Goal: Task Accomplishment & Management: Manage account settings

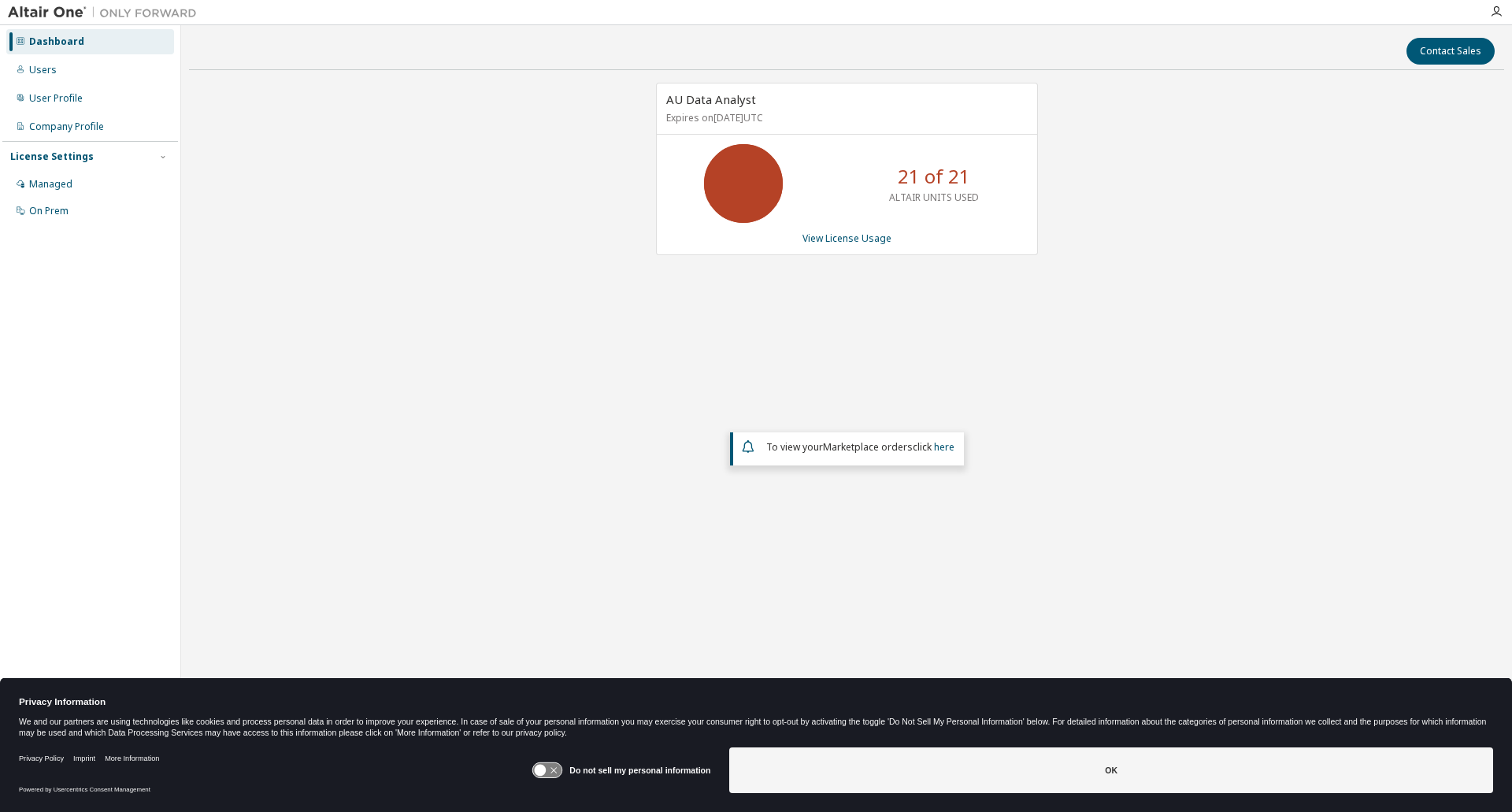
click at [552, 766] on icon at bounding box center [548, 771] width 29 height 15
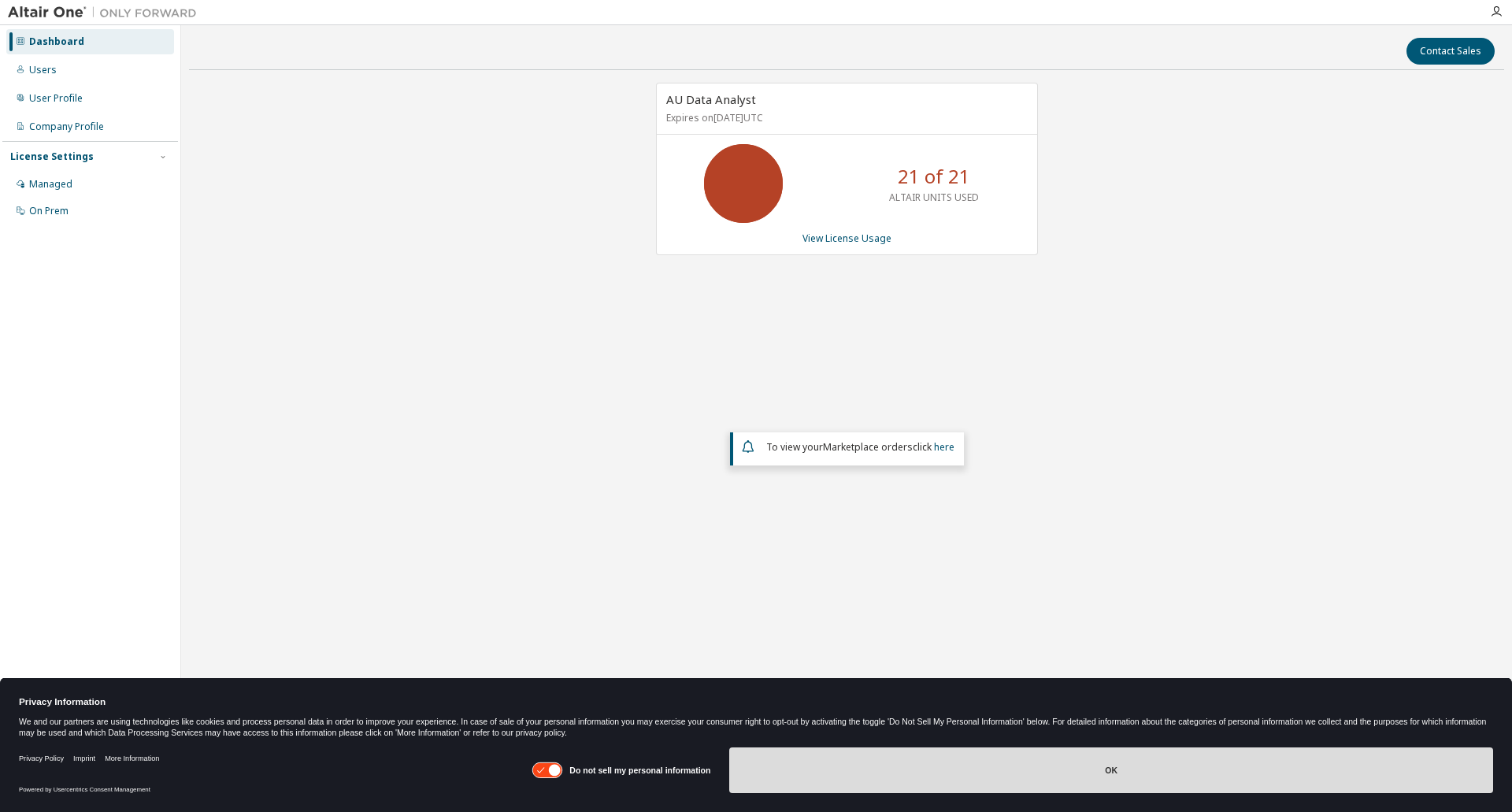
click at [896, 750] on button "OK" at bounding box center [1110, 771] width 764 height 46
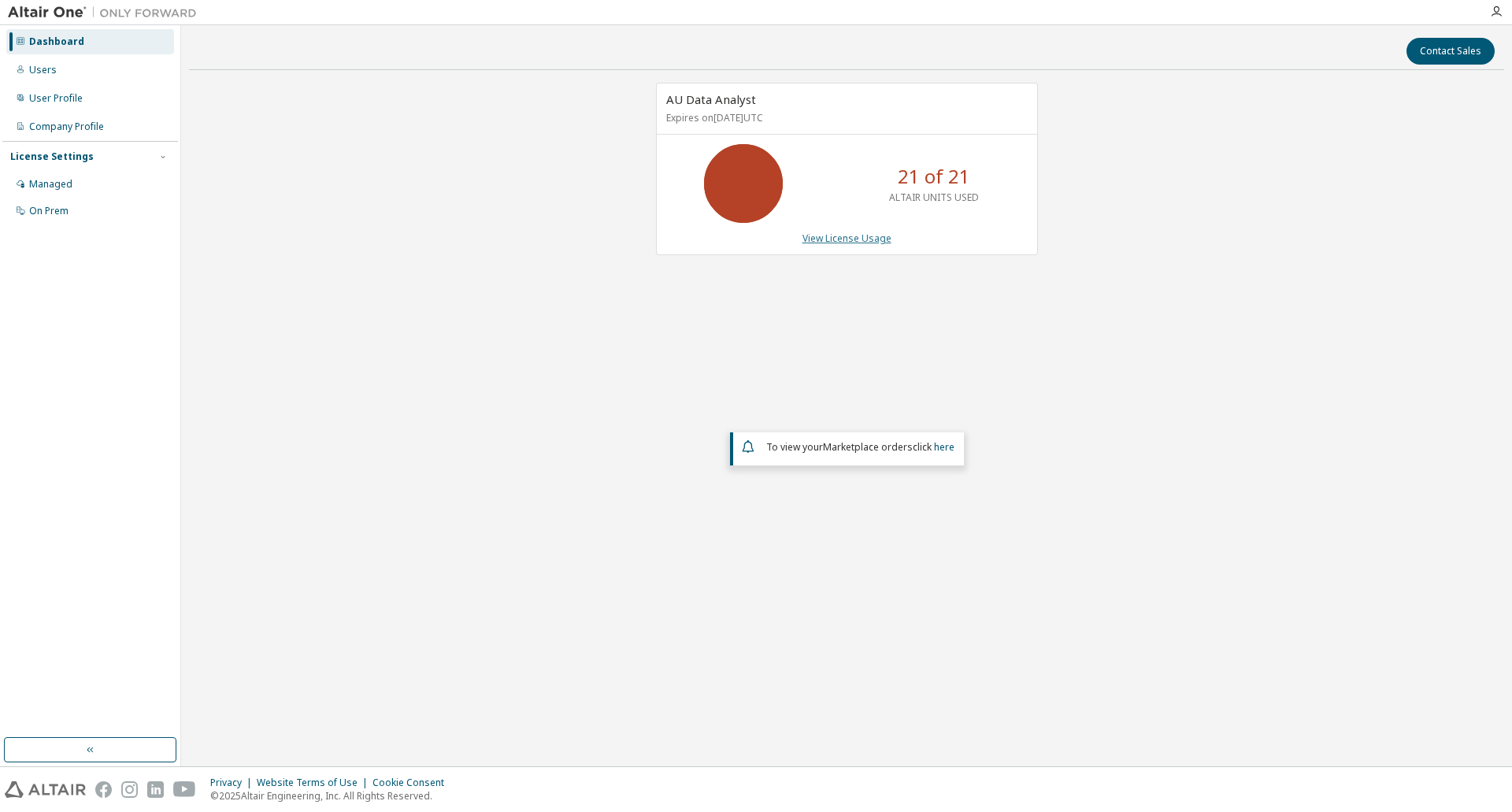
click at [864, 236] on link "View License Usage" at bounding box center [847, 238] width 89 height 14
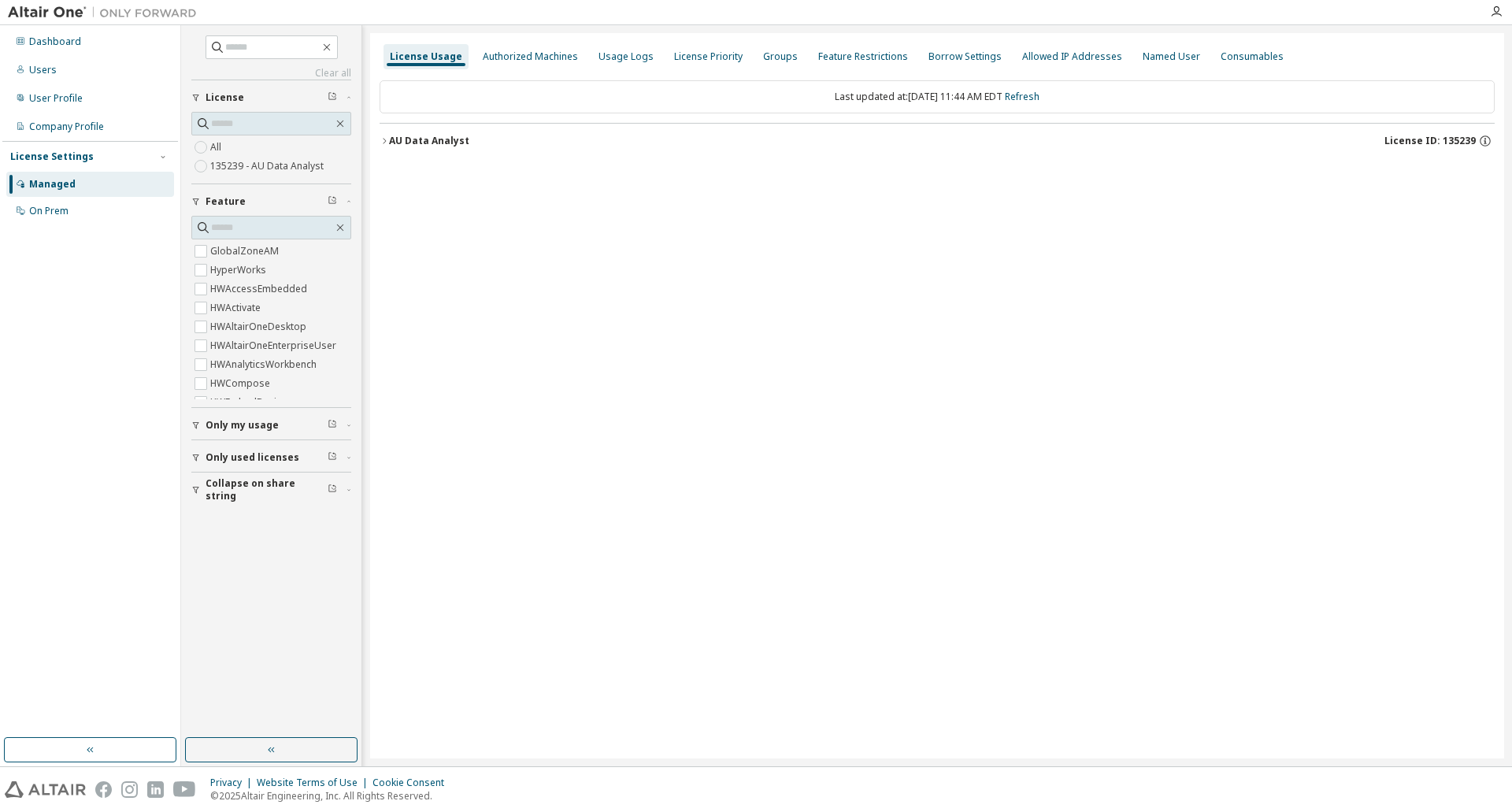
click at [382, 139] on icon "button" at bounding box center [384, 141] width 9 height 9
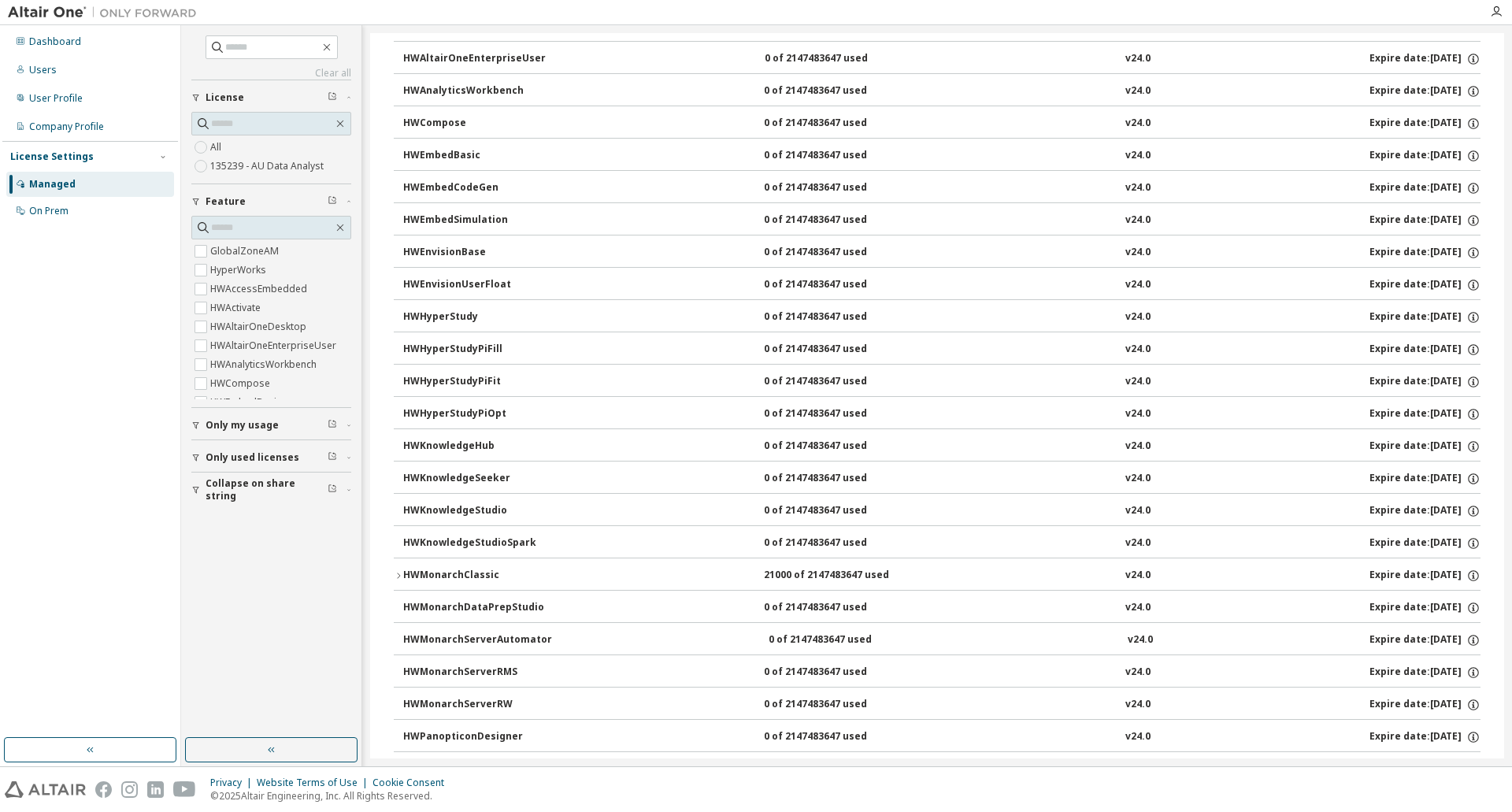
scroll to position [277, 0]
click at [442, 569] on div "HWMonarchClassic" at bounding box center [474, 575] width 142 height 14
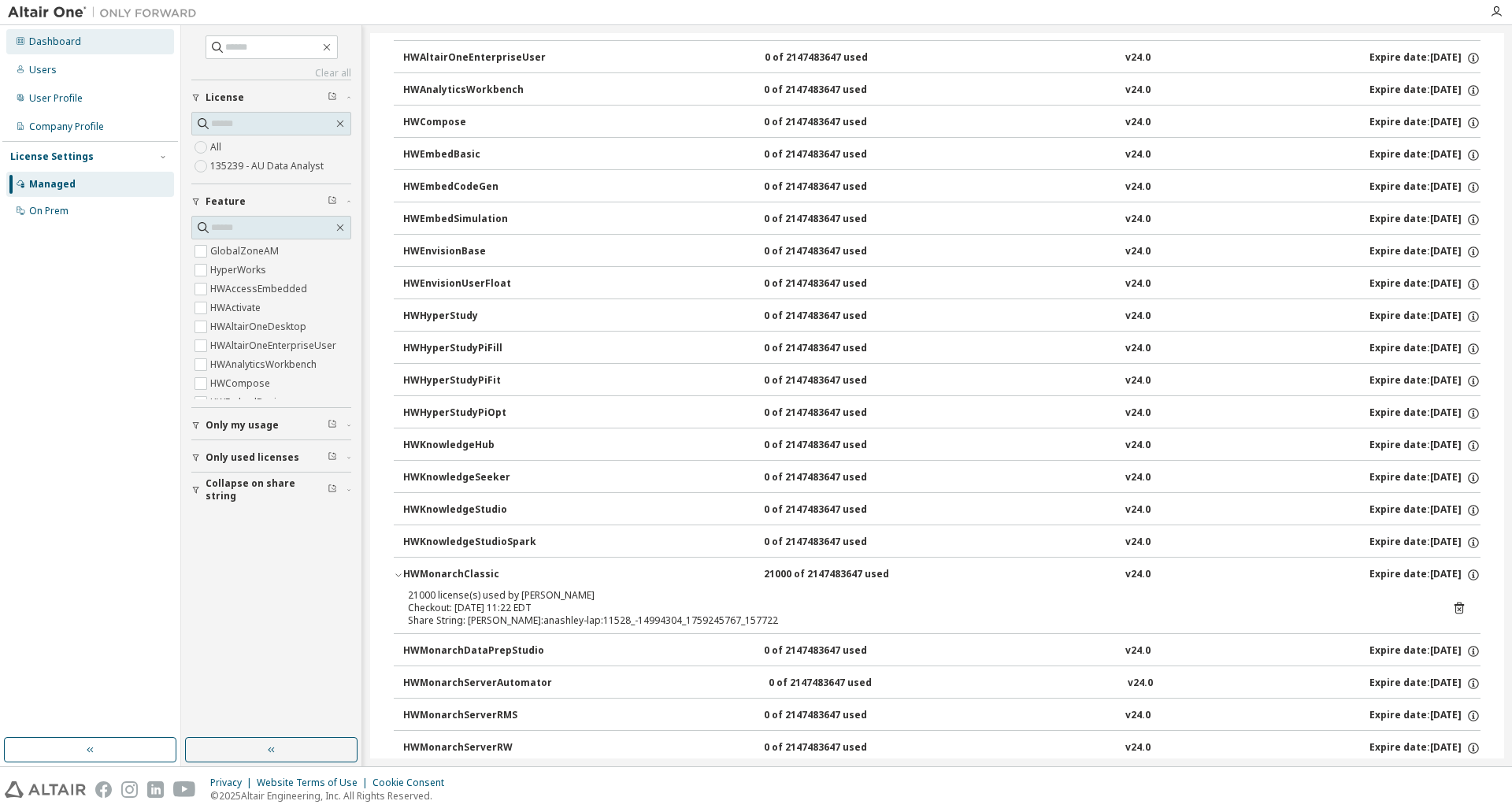
click at [66, 40] on div "Dashboard" at bounding box center [55, 42] width 52 height 13
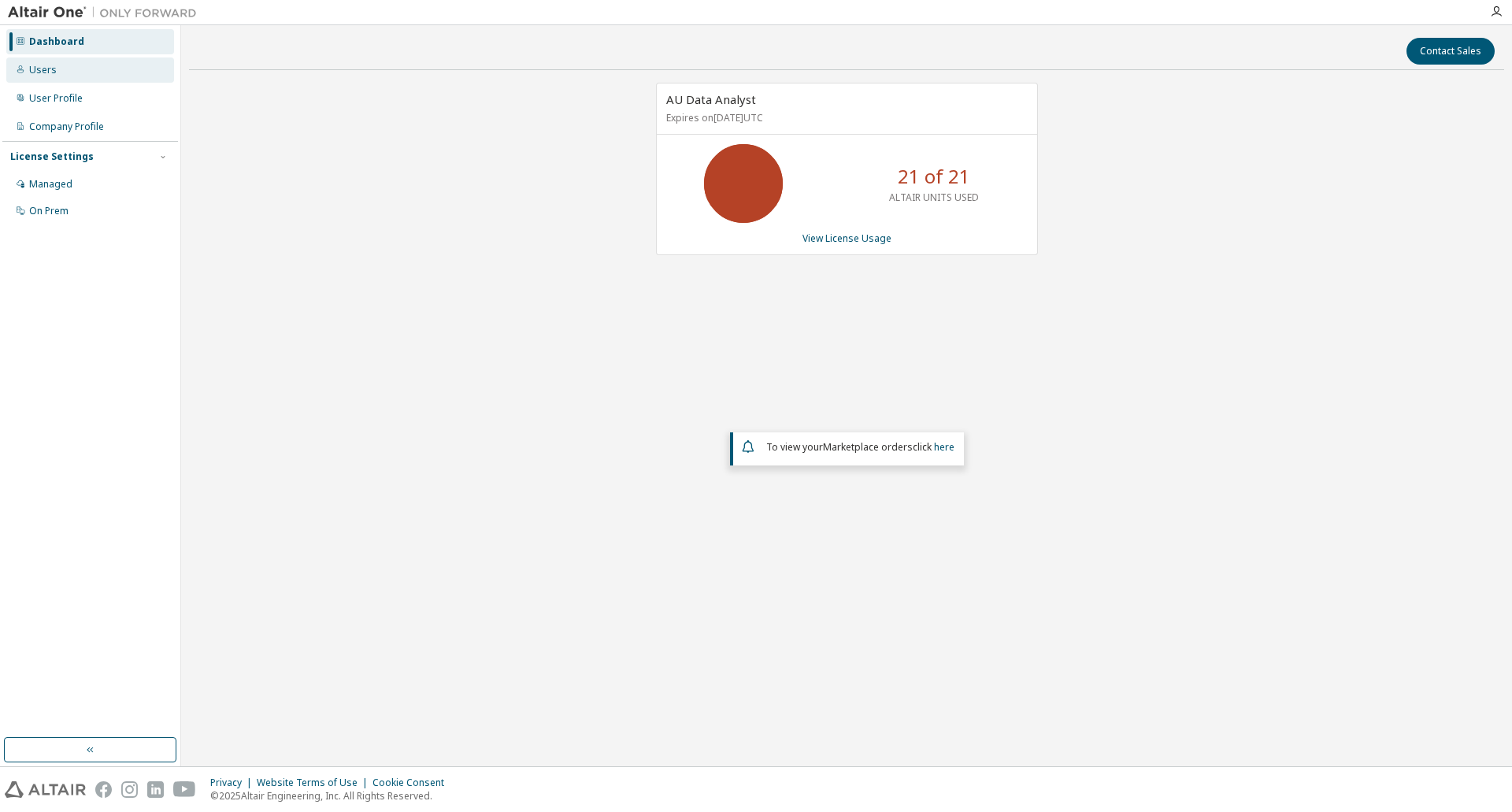
click at [66, 69] on div "Users" at bounding box center [90, 70] width 167 height 25
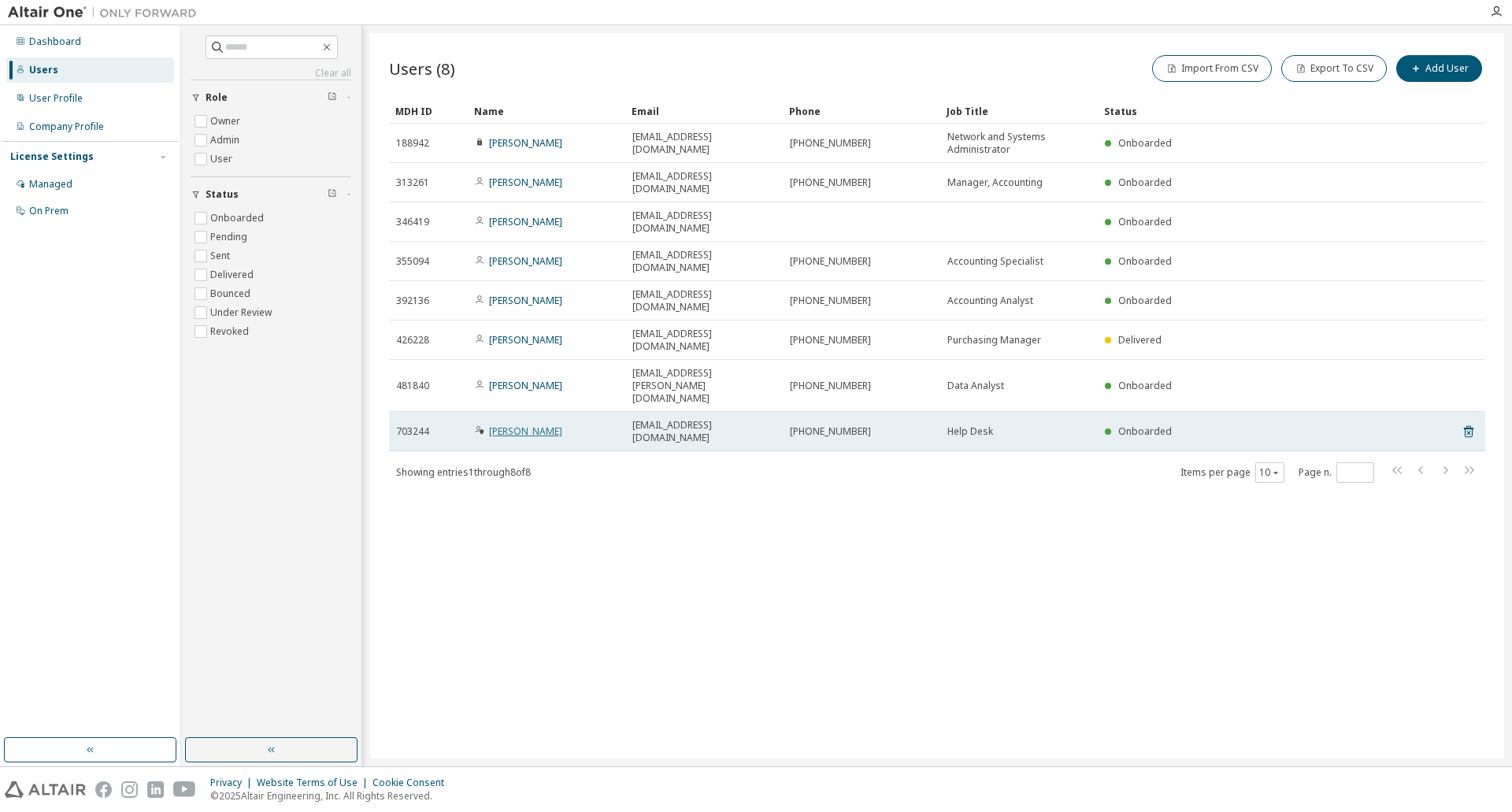
click at [538, 425] on link "Gabe Whatley" at bounding box center [526, 431] width 74 height 14
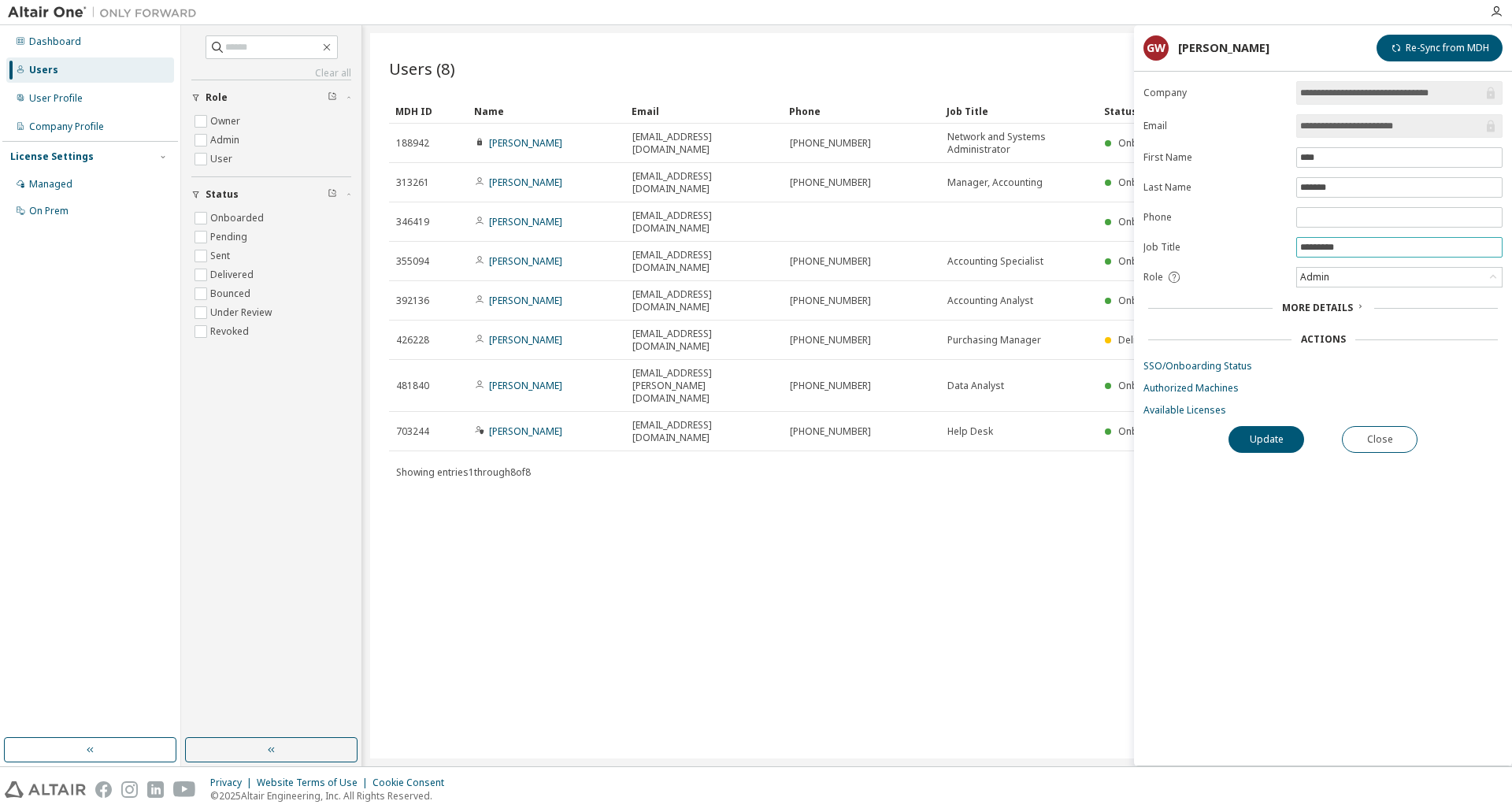
click at [1364, 247] on input "*********" at bounding box center [1399, 247] width 199 height 13
click at [1233, 393] on link "Authorized Machines" at bounding box center [1323, 388] width 359 height 13
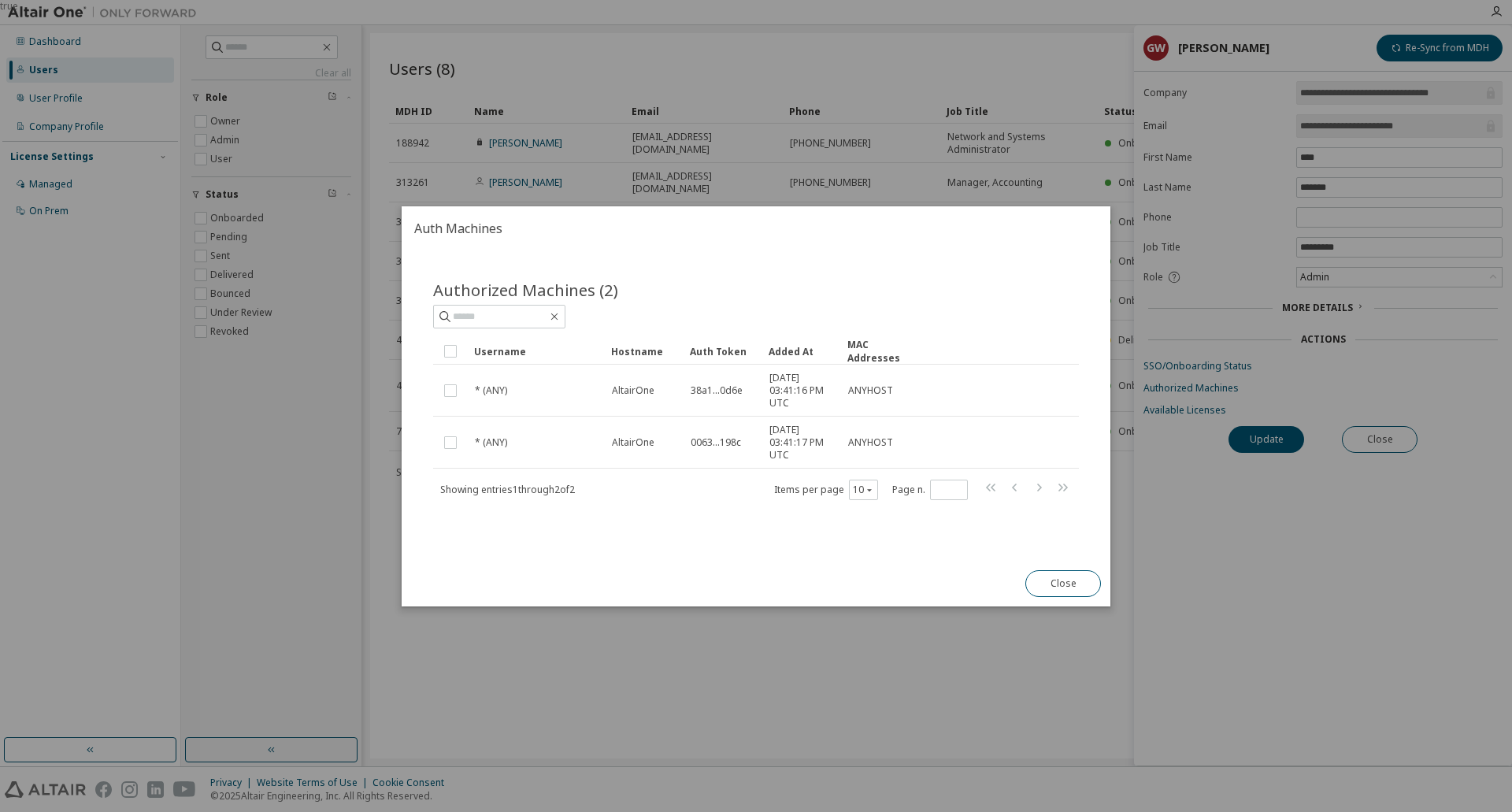
click at [827, 653] on div "true" at bounding box center [756, 406] width 1512 height 812
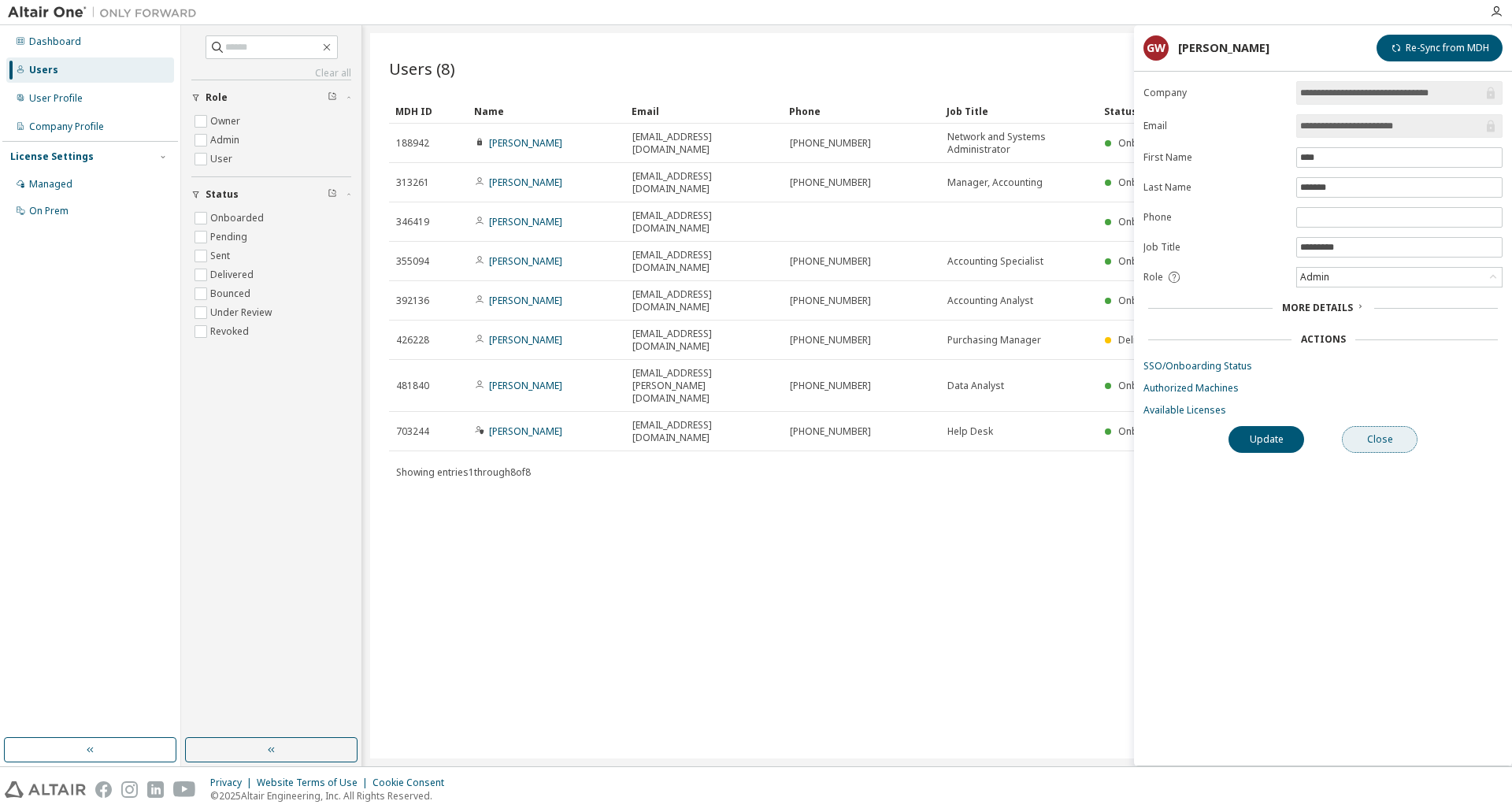
click at [1391, 429] on button "Close" at bounding box center [1380, 439] width 75 height 27
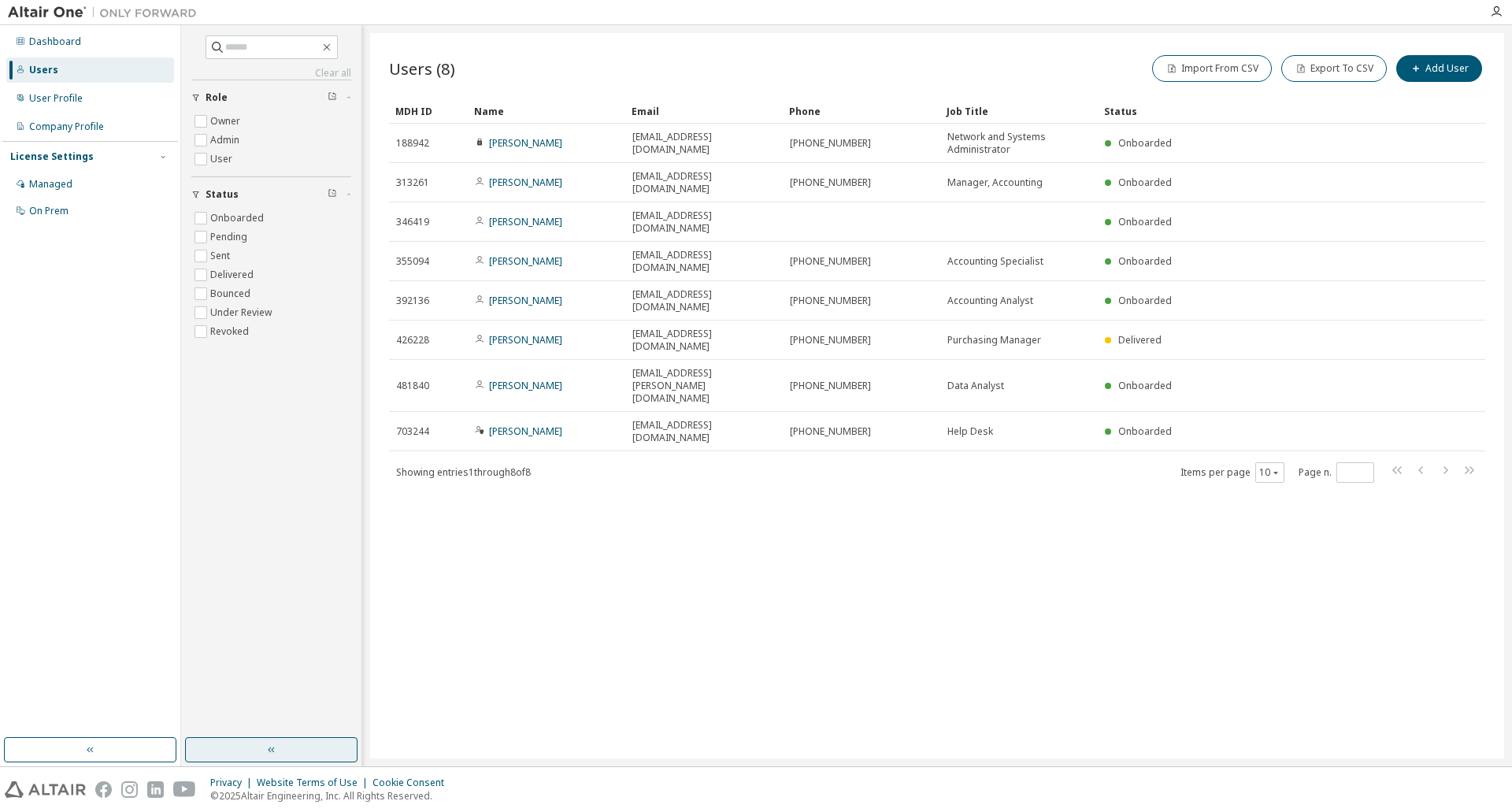
click at [265, 742] on button "button" at bounding box center [271, 749] width 173 height 25
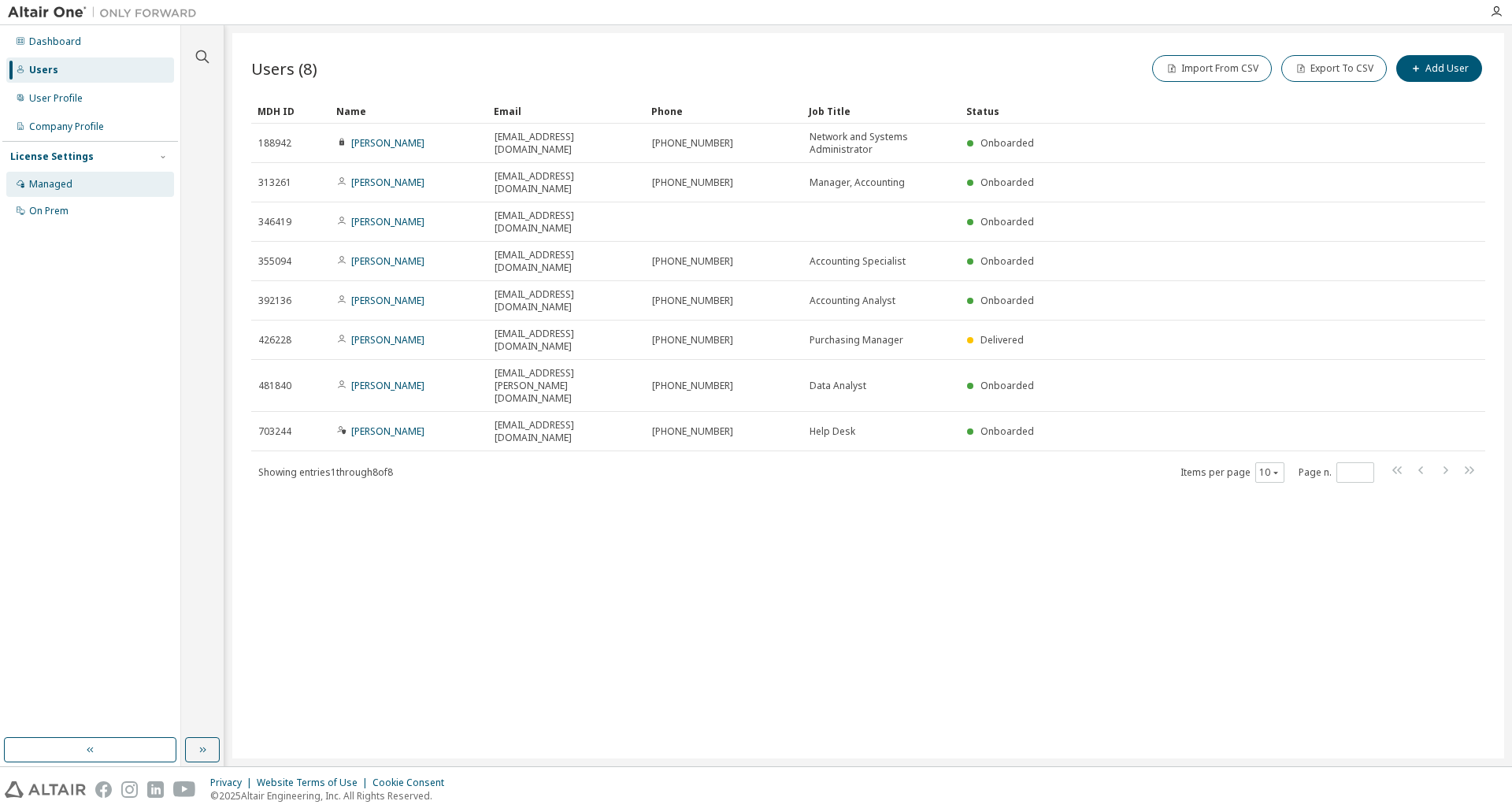
click at [51, 185] on div "Managed" at bounding box center [51, 185] width 43 height 13
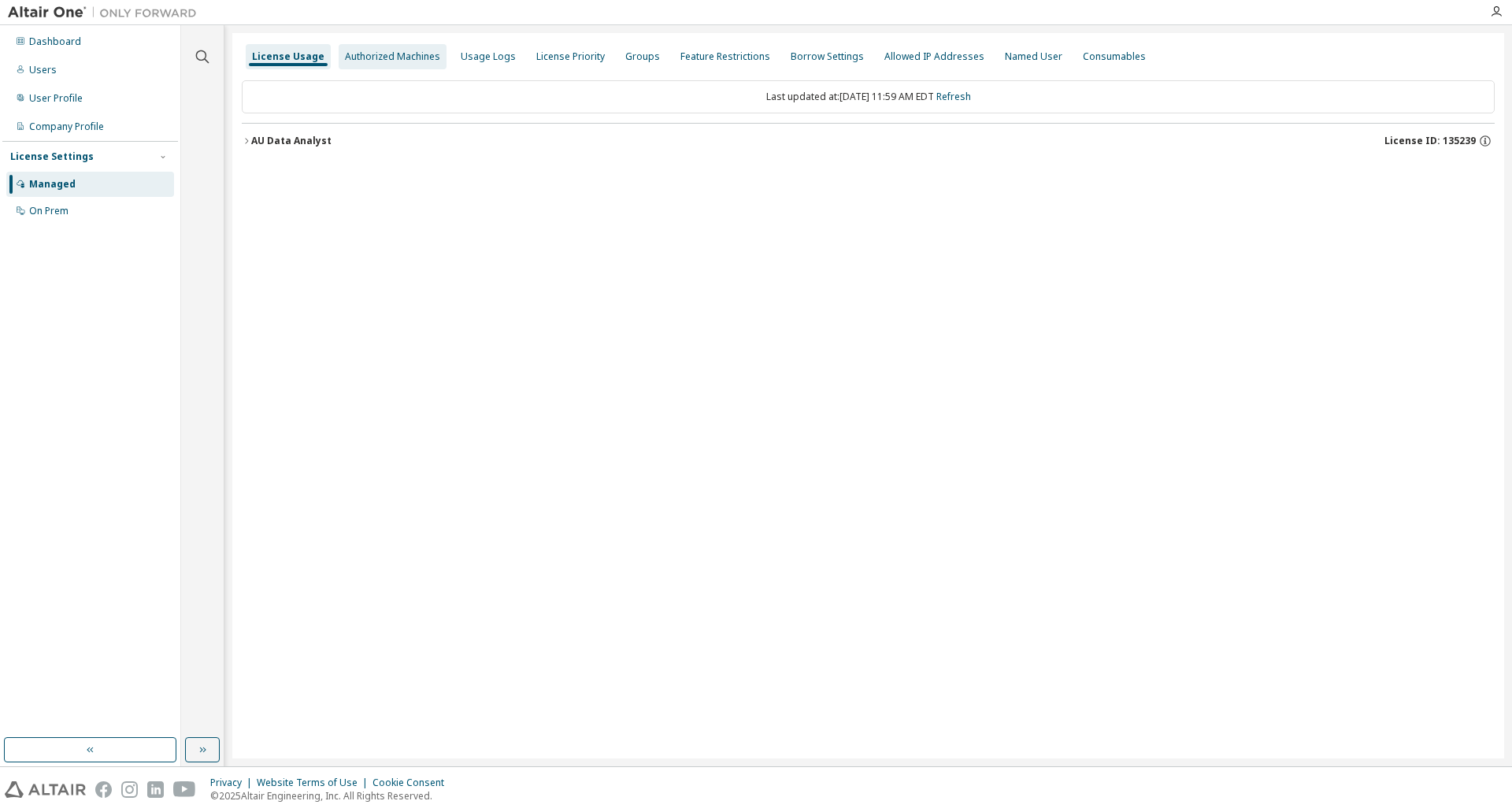
click at [358, 56] on div "Authorized Machines" at bounding box center [392, 57] width 96 height 13
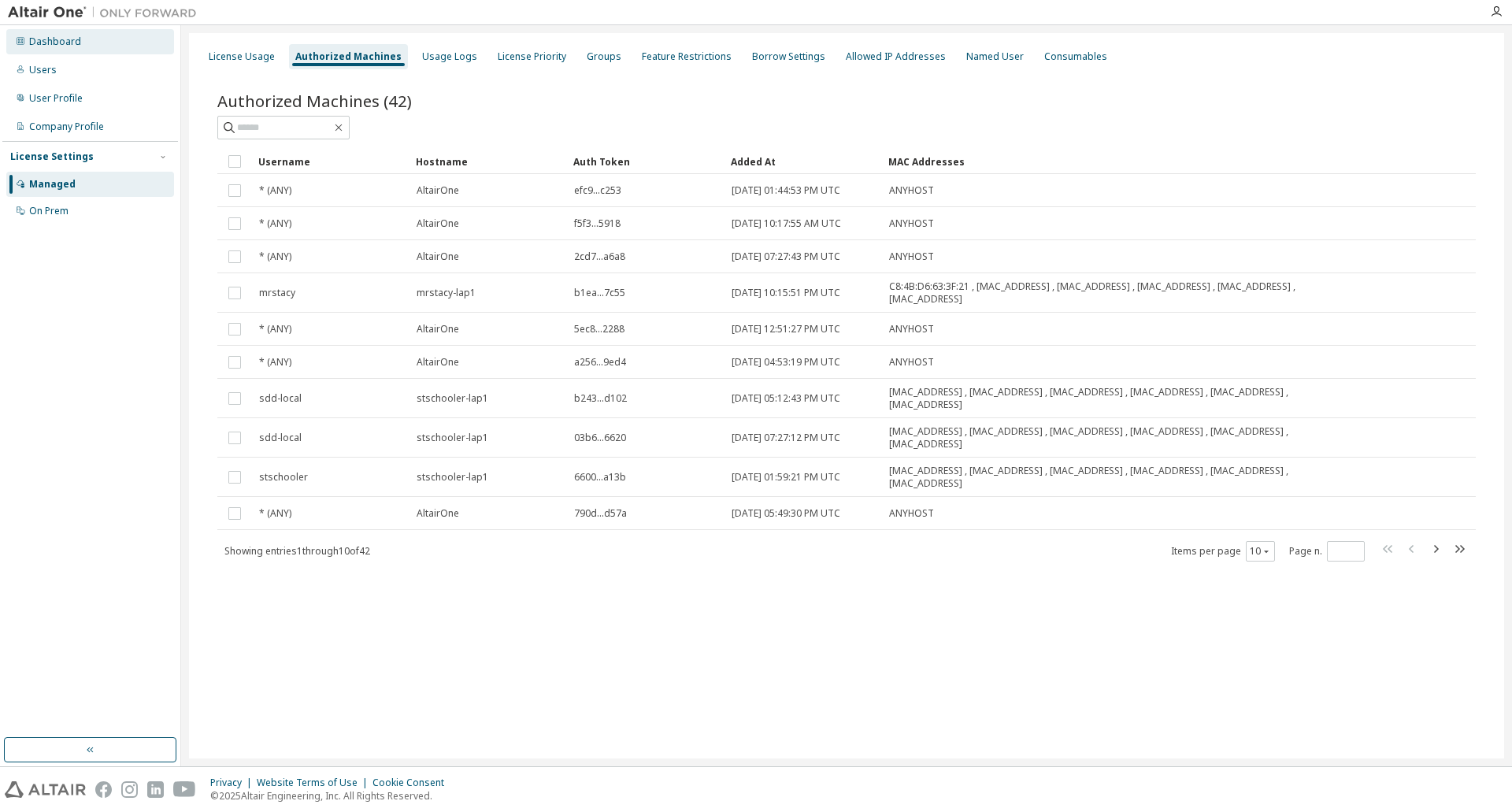
click at [33, 42] on div "Dashboard" at bounding box center [55, 42] width 52 height 13
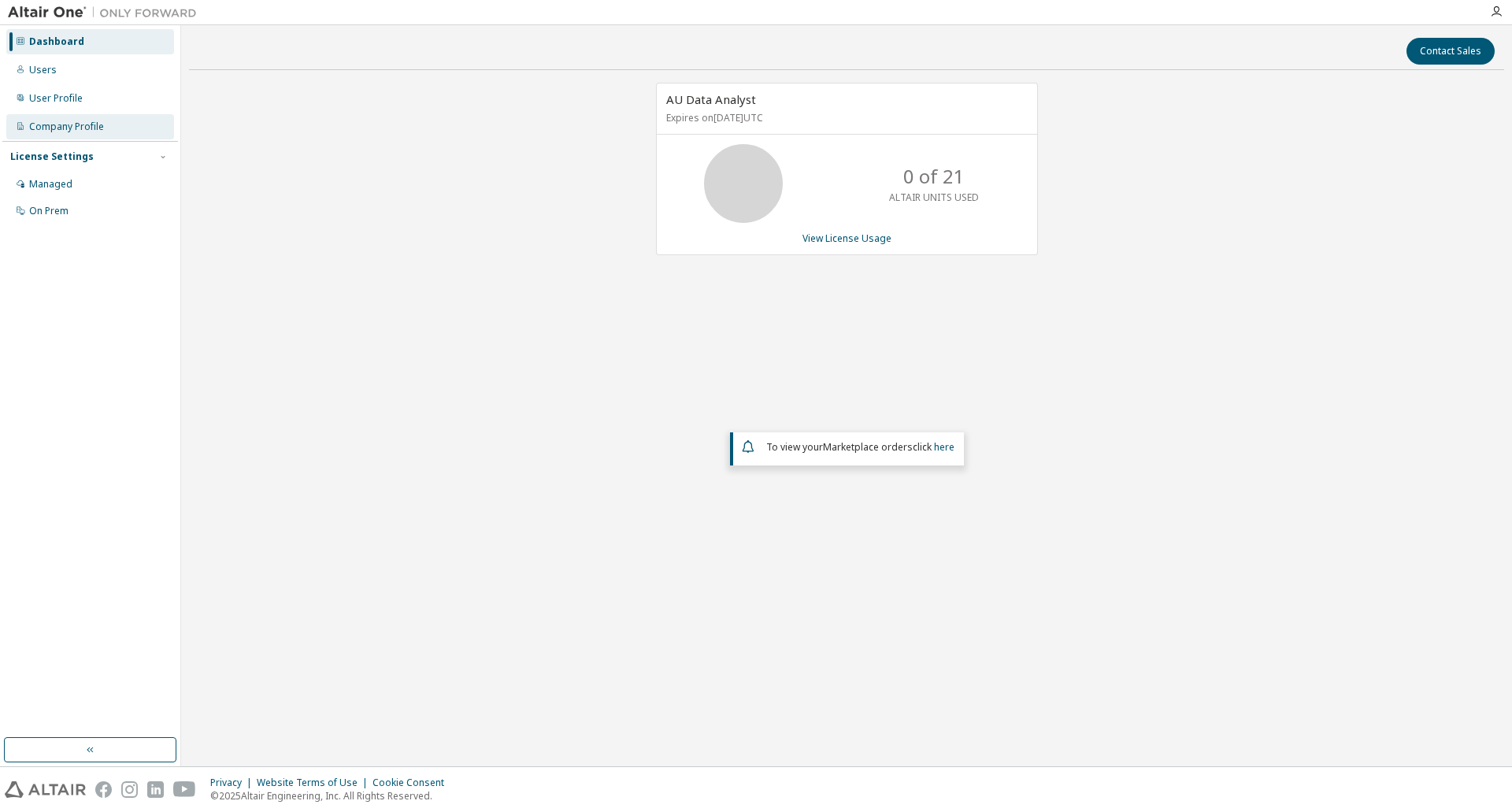
click at [92, 117] on div "Company Profile" at bounding box center [90, 126] width 167 height 25
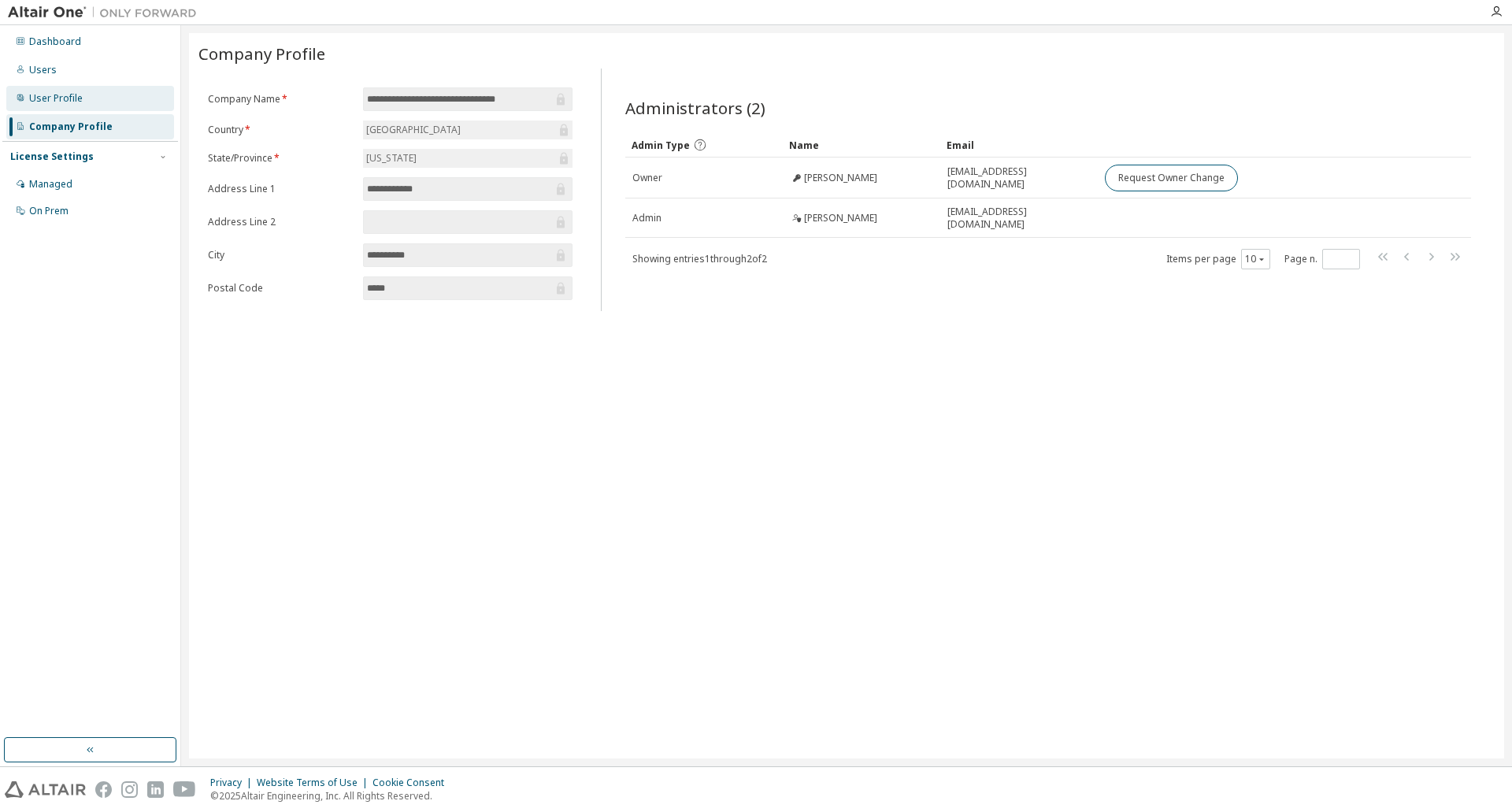
click at [52, 94] on div "User Profile" at bounding box center [56, 98] width 53 height 13
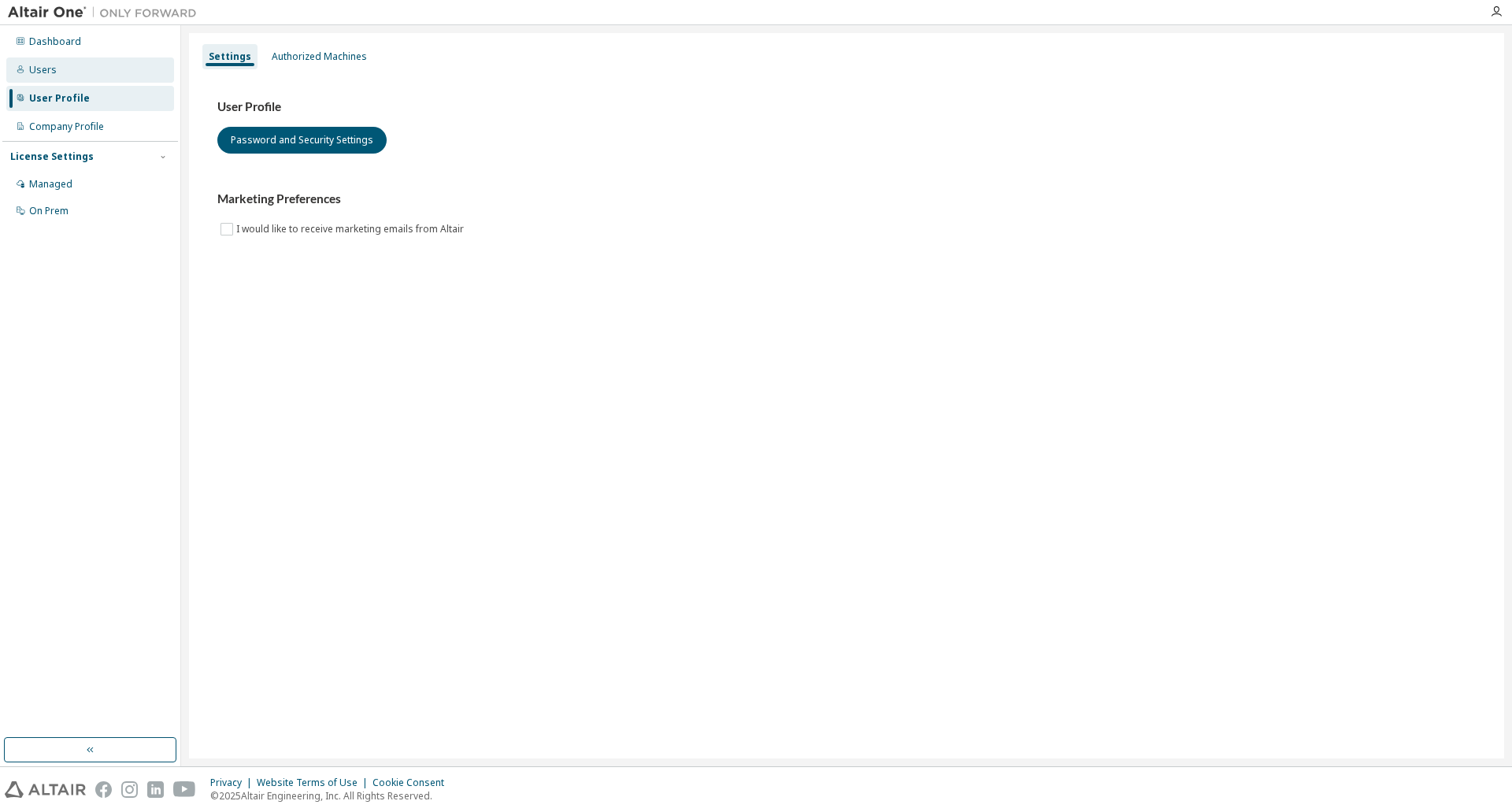
click at [53, 77] on div "Users" at bounding box center [90, 70] width 167 height 25
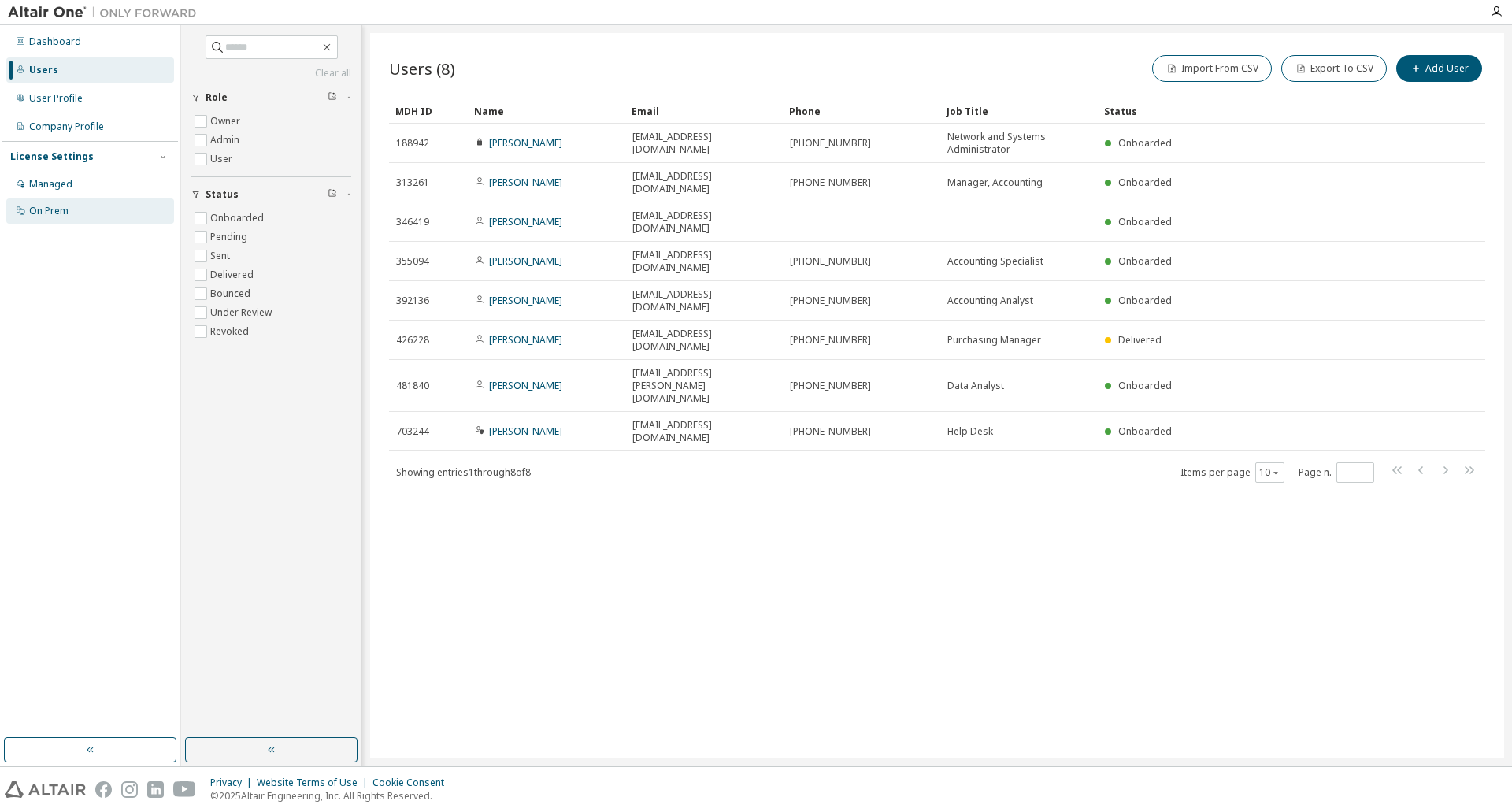
click at [85, 209] on div "On Prem" at bounding box center [90, 211] width 167 height 25
